Goal: Use online tool/utility: Utilize a website feature to perform a specific function

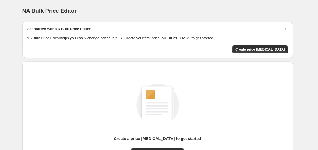
scroll to position [63, 0]
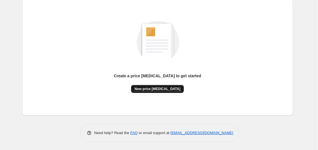
click at [178, 90] on button "New price change job" at bounding box center [157, 89] width 53 height 8
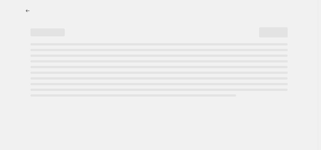
select select "percentage"
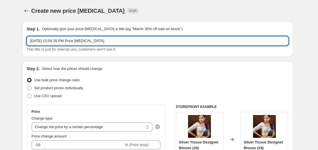
click at [73, 43] on input "Aug 13, 2025, 12:54:26 PM Price change job" at bounding box center [158, 40] width 262 height 9
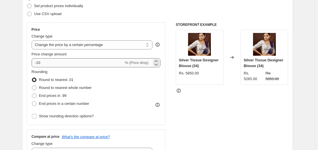
scroll to position [85, 0]
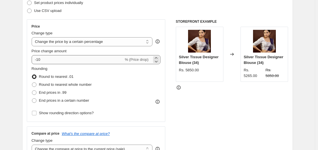
type input "Freedom Sale"
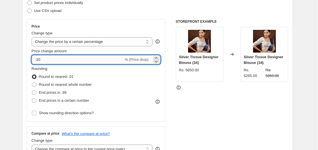
click at [50, 59] on input "-10" at bounding box center [78, 59] width 92 height 9
type input "-10"
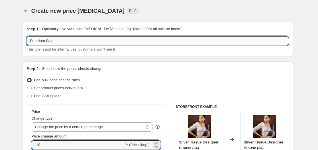
click at [71, 43] on input "Freedom Sale" at bounding box center [158, 40] width 262 height 9
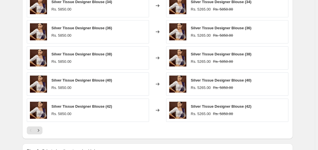
scroll to position [419, 0]
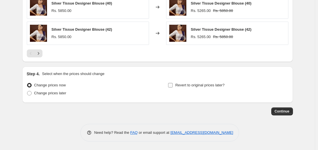
type input "Freedom Sale 15%"
click at [191, 84] on span "Revert to original prices later?" at bounding box center [199, 85] width 49 height 4
click at [173, 84] on input "Revert to original prices later?" at bounding box center [170, 85] width 5 height 5
checkbox input "true"
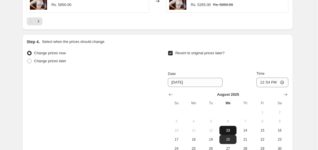
scroll to position [476, 0]
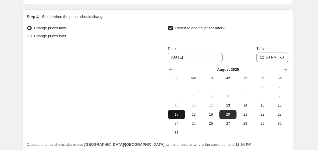
click at [182, 115] on span "17" at bounding box center [176, 115] width 13 height 5
type input "8/17/2025"
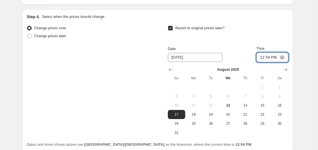
click at [271, 58] on input "12:54" at bounding box center [272, 58] width 32 height 10
type input "23:59"
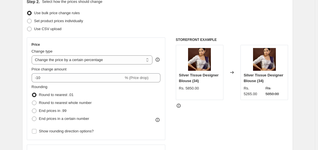
scroll to position [114, 0]
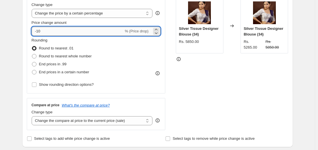
click at [56, 33] on input "-10" at bounding box center [78, 31] width 92 height 9
type input "-15"
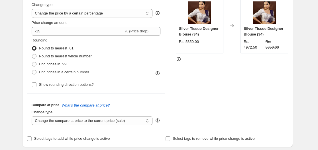
click at [212, 71] on div "STOREFRONT EXAMPLE Silver Tissue Designer Blouse (34) Rs. 5850.00 Changed to Si…" at bounding box center [232, 61] width 113 height 140
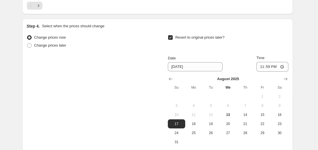
scroll to position [526, 0]
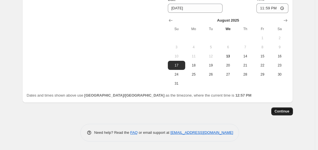
click at [285, 111] on span "Continue" at bounding box center [282, 111] width 15 height 5
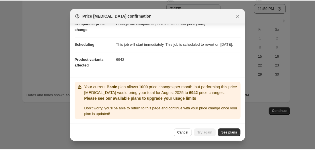
scroll to position [38, 0]
